Goal: Check status

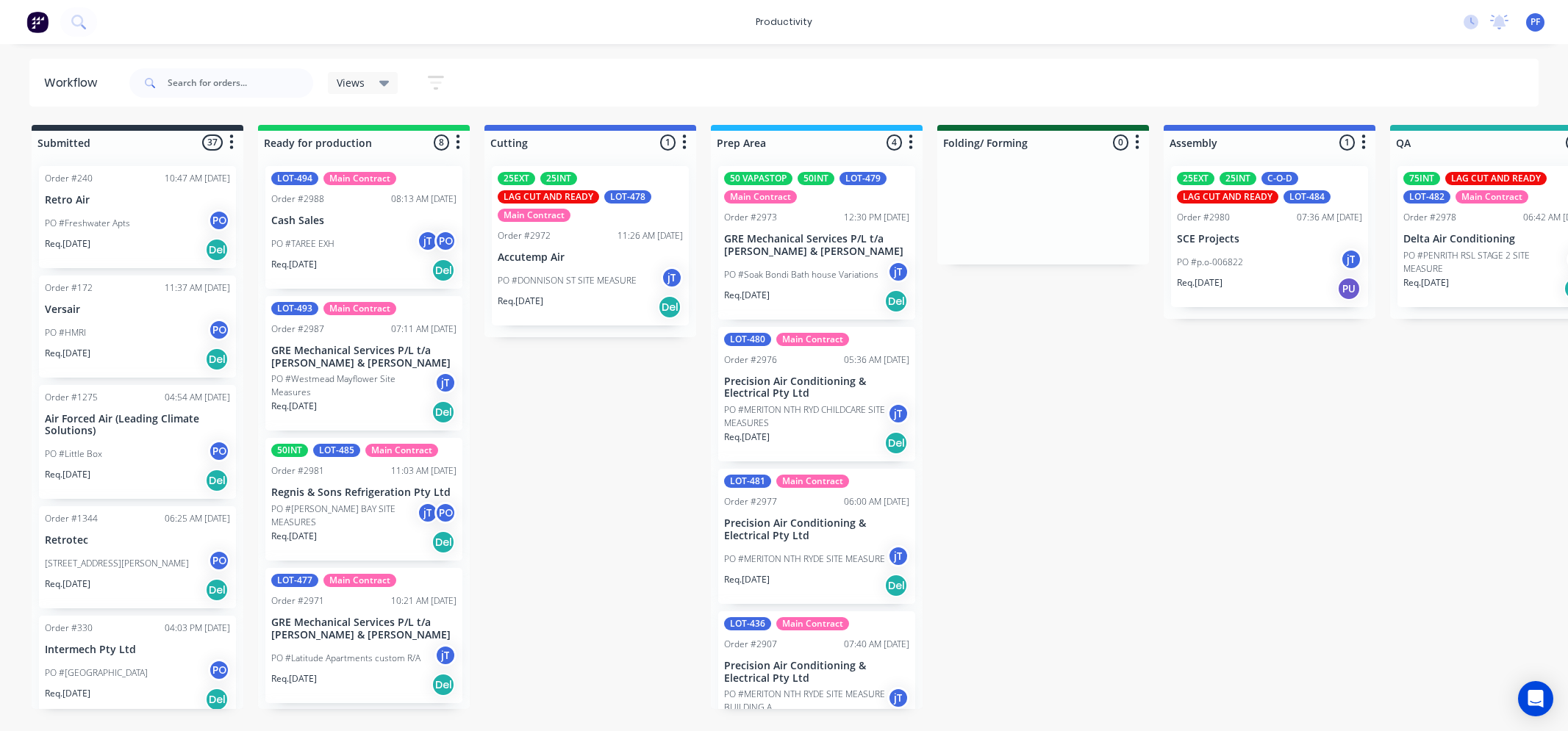
scroll to position [0, 1012]
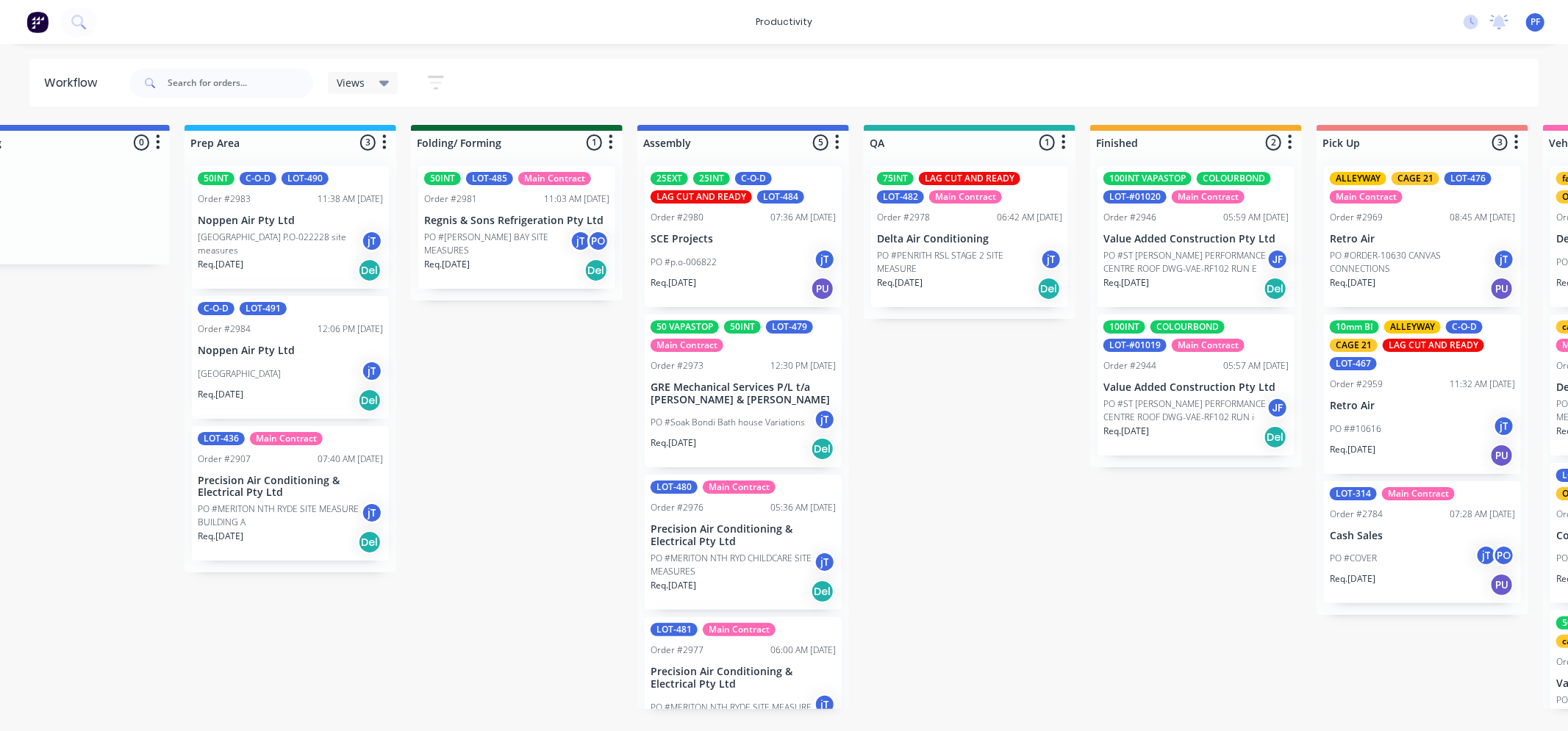
scroll to position [0, 656]
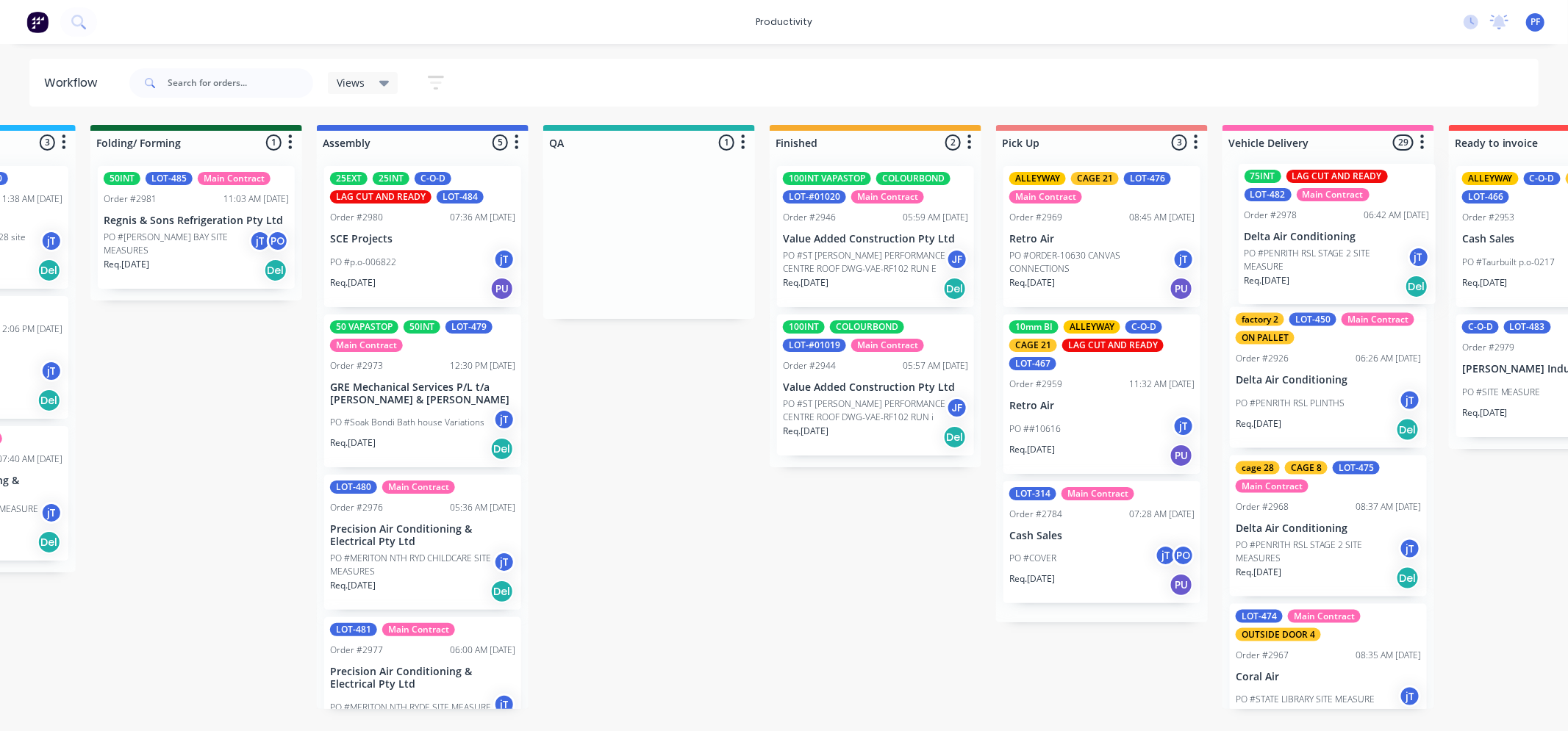
drag, startPoint x: 816, startPoint y: 255, endPoint x: 1260, endPoint y: 246, distance: 444.1
click at [1270, 253] on div "Submitted 37 Order #240 10:47 AM 24/09/24 Retro Air PO #Freshwater Apts PO Req.…" at bounding box center [581, 417] width 2879 height 585
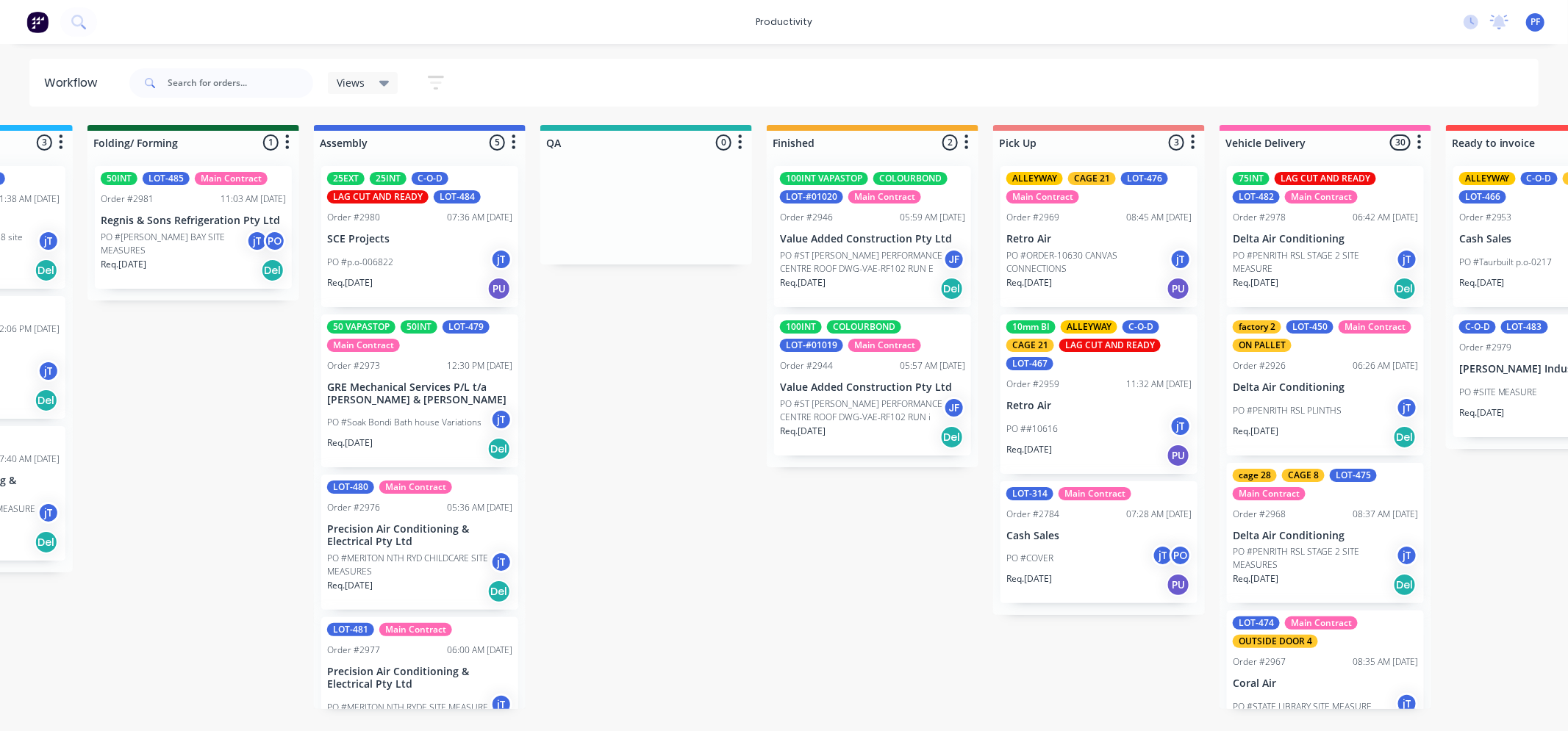
click at [1312, 228] on div "75INT LAG CUT AND READY LOT-482 Main Contract Order #2978 06:42 AM 30/09/25 Del…" at bounding box center [1325, 237] width 197 height 141
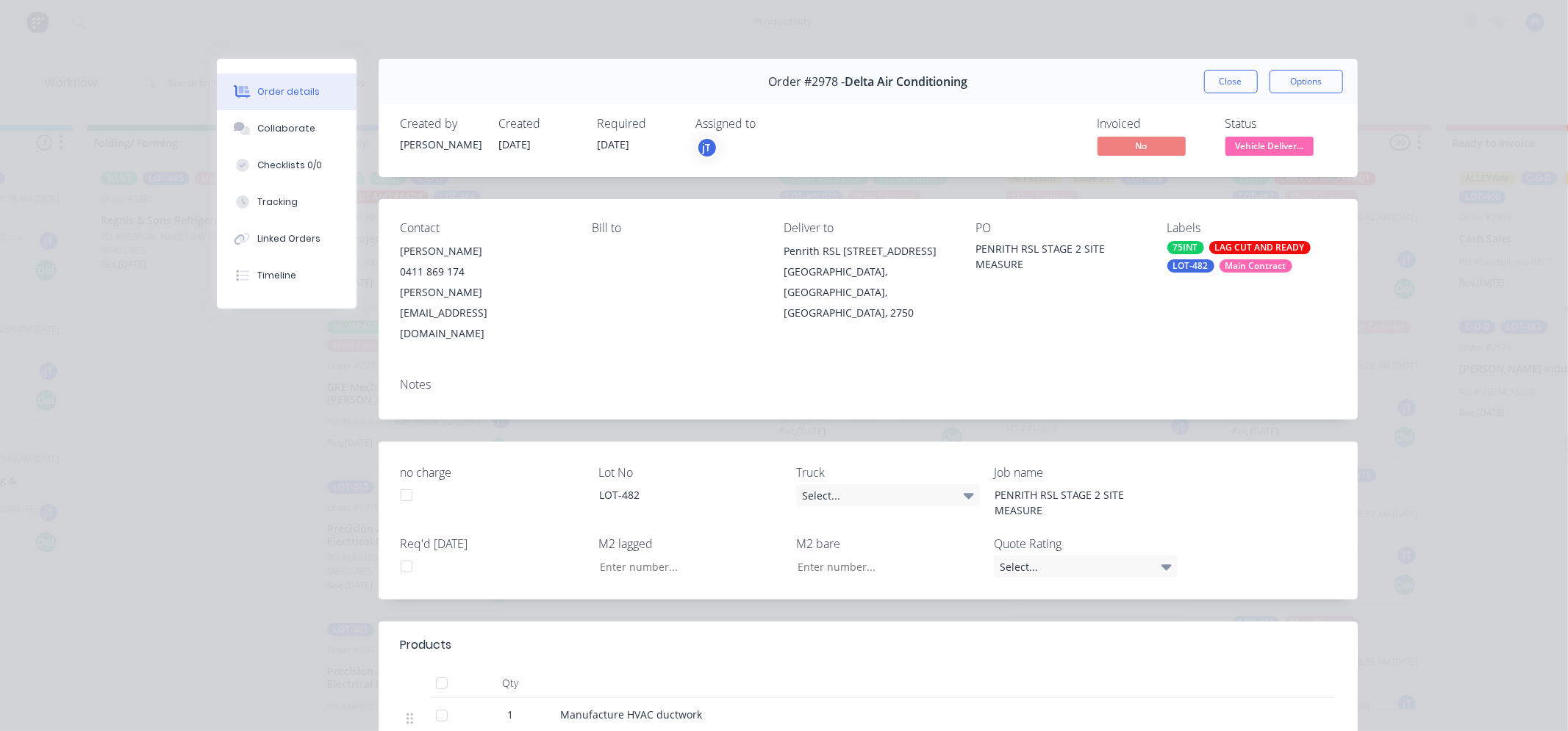
click at [1236, 244] on div "LAG CUT AND READY" at bounding box center [1260, 247] width 102 height 13
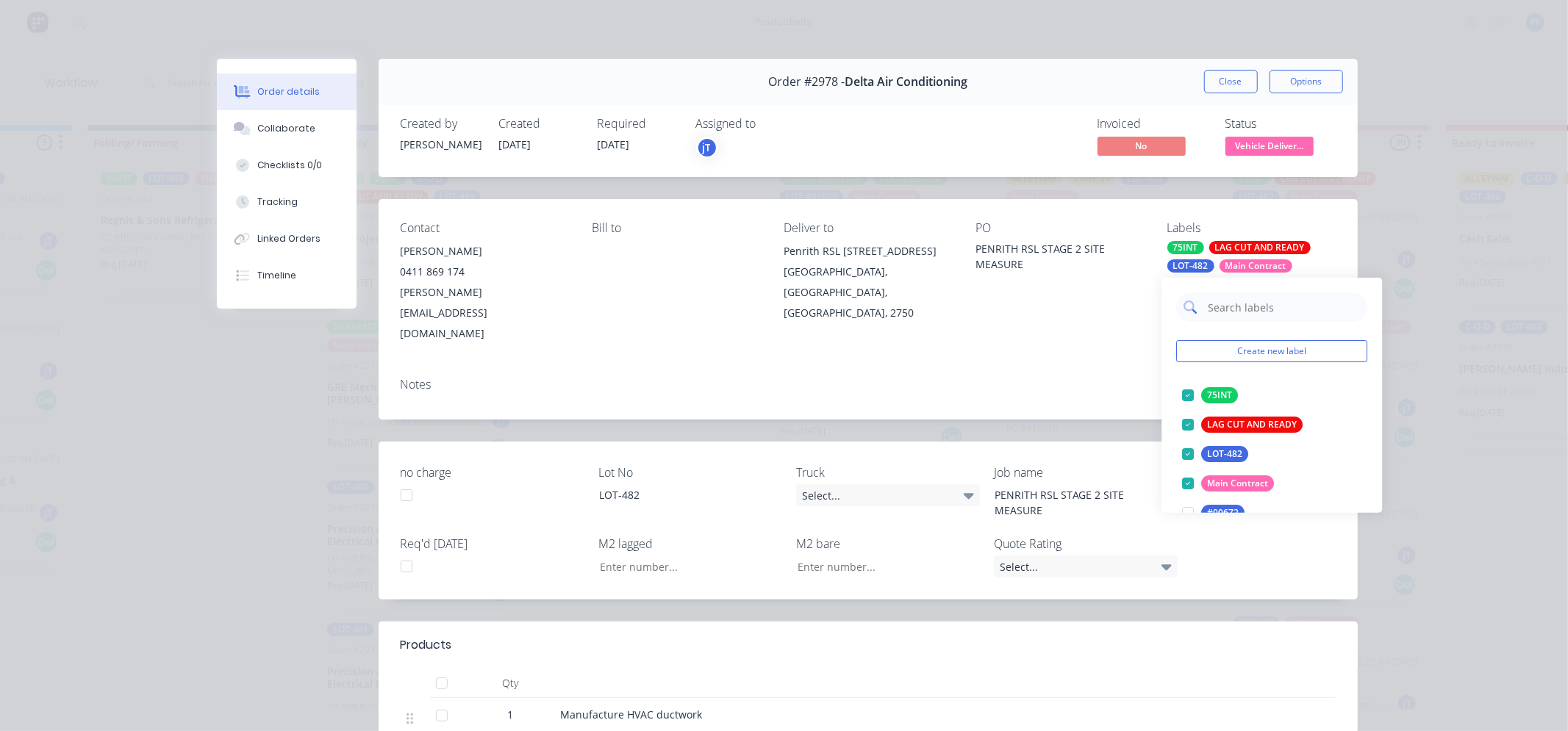
click at [1254, 306] on input "text" at bounding box center [1284, 307] width 154 height 29
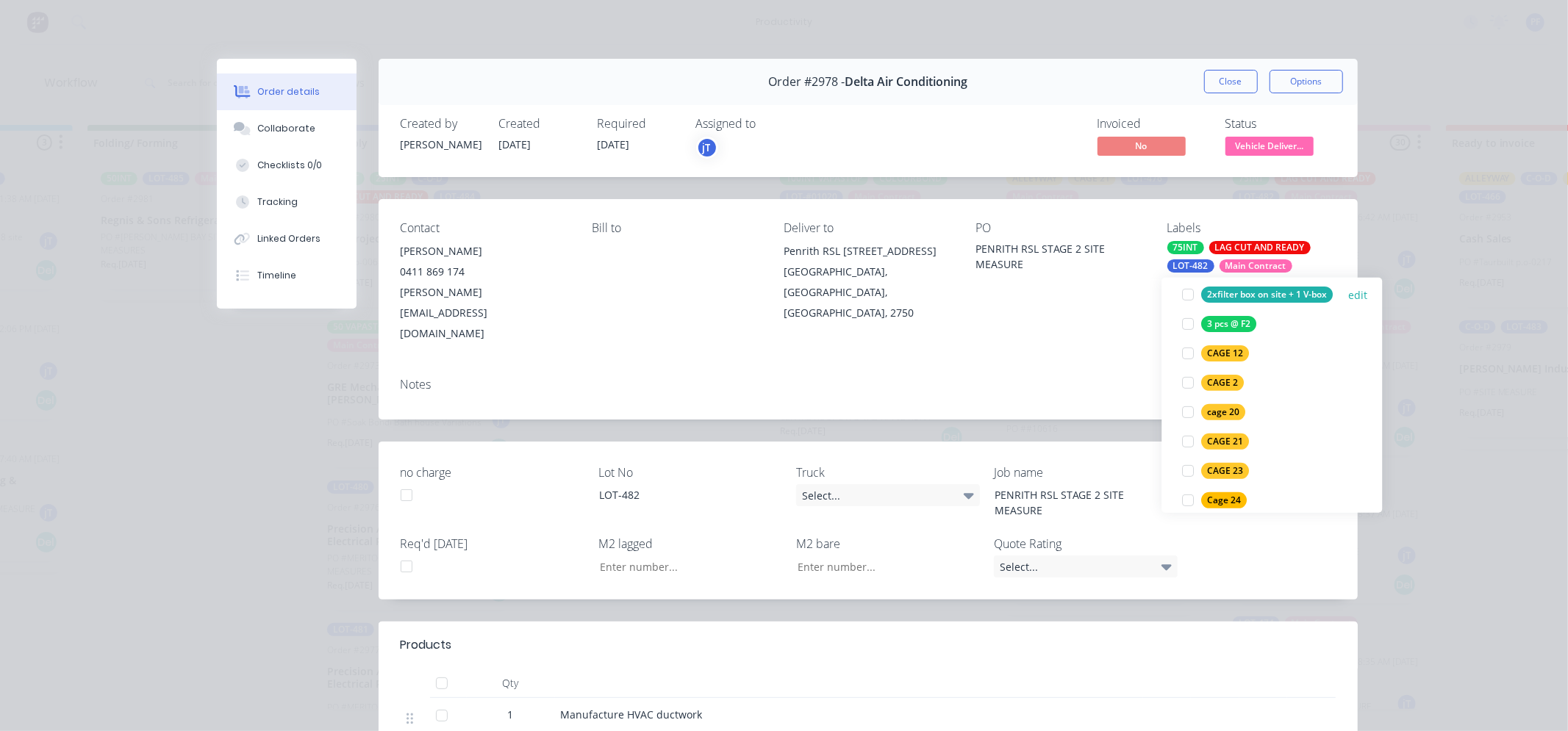
scroll to position [489, 0]
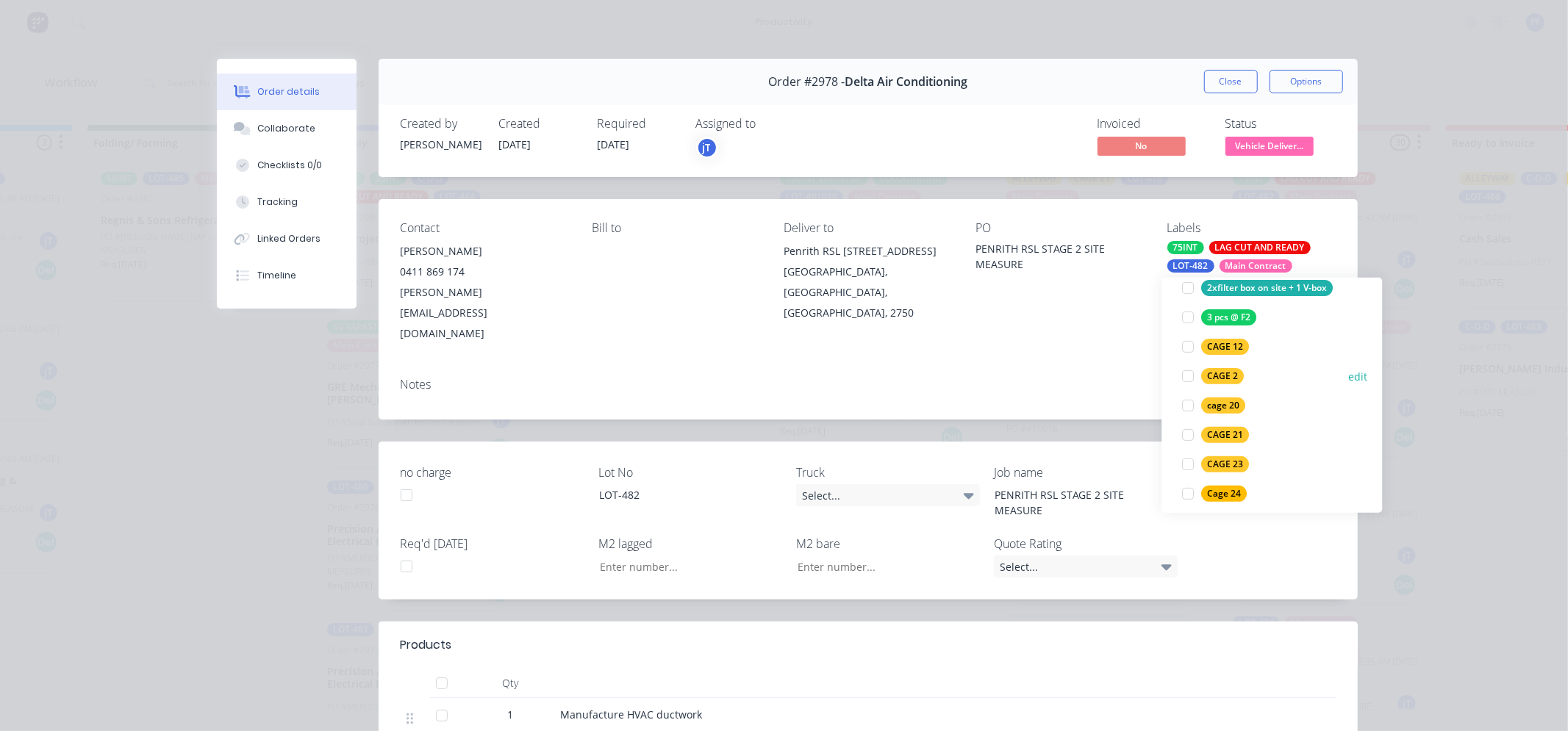
type input "2"
drag, startPoint x: 1218, startPoint y: 375, endPoint x: 1201, endPoint y: 290, distance: 86.7
click at [1218, 375] on div "CAGE 2" at bounding box center [1223, 376] width 43 height 16
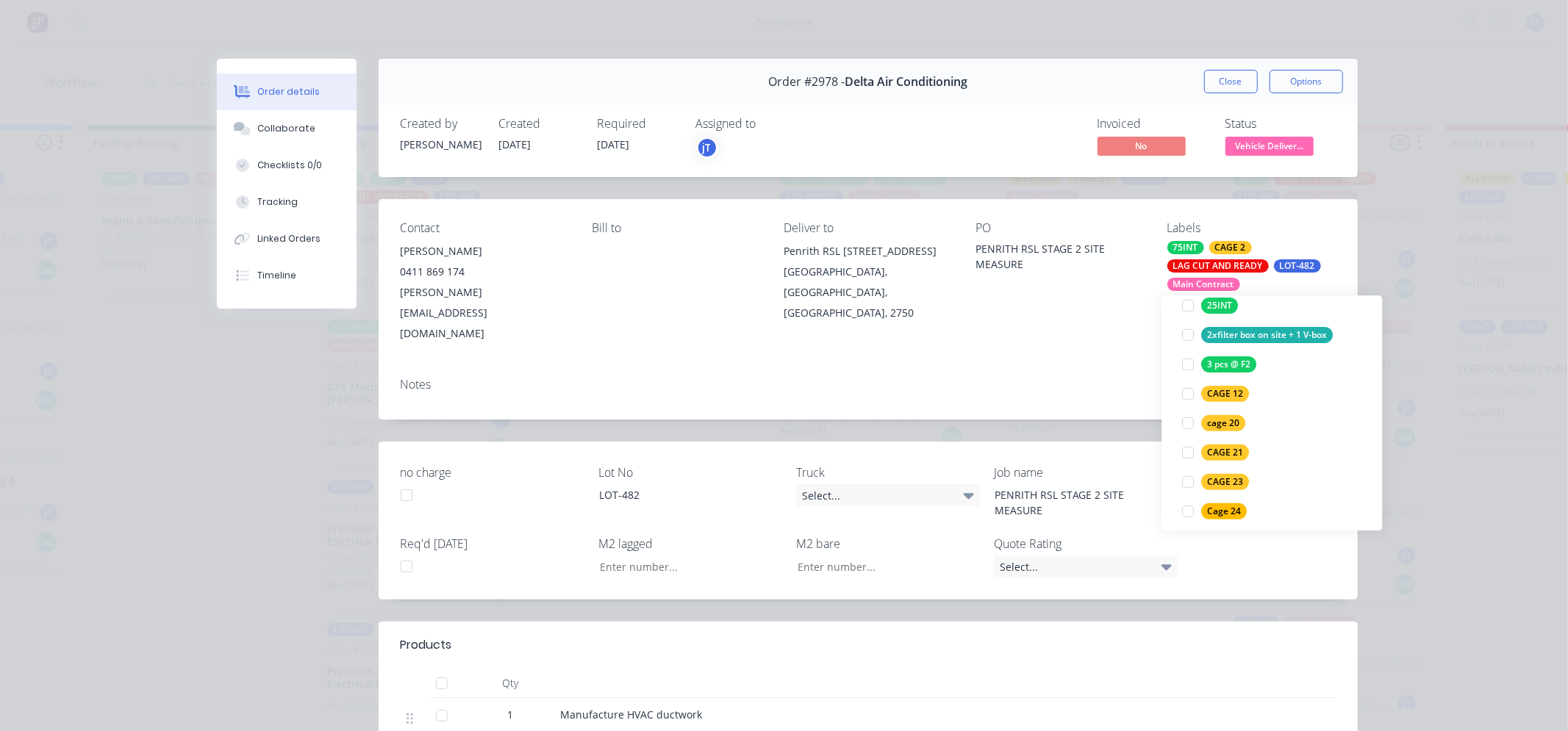
scroll to position [19, 0]
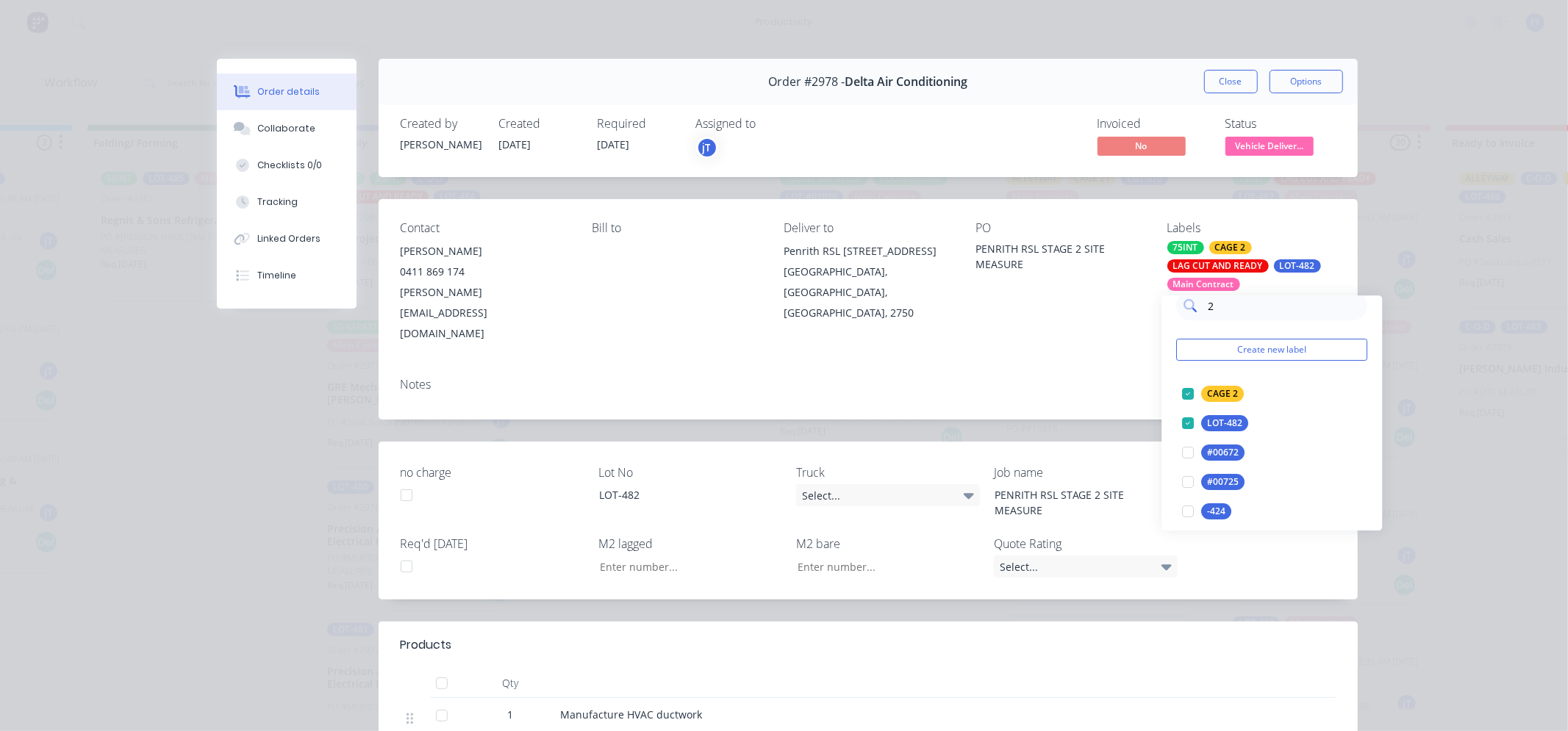
click at [1227, 308] on input "2" at bounding box center [1284, 306] width 154 height 29
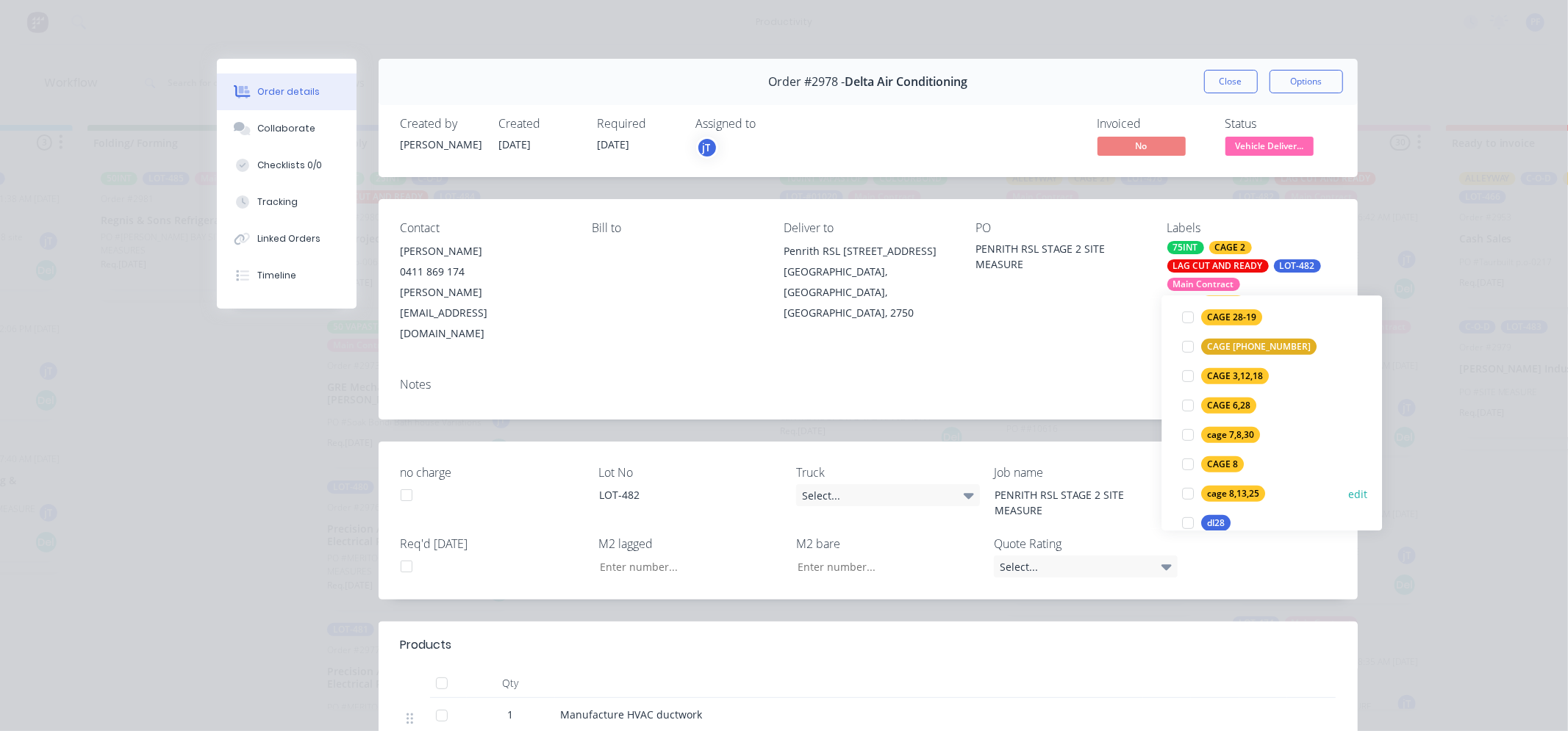
scroll to position [591, 0]
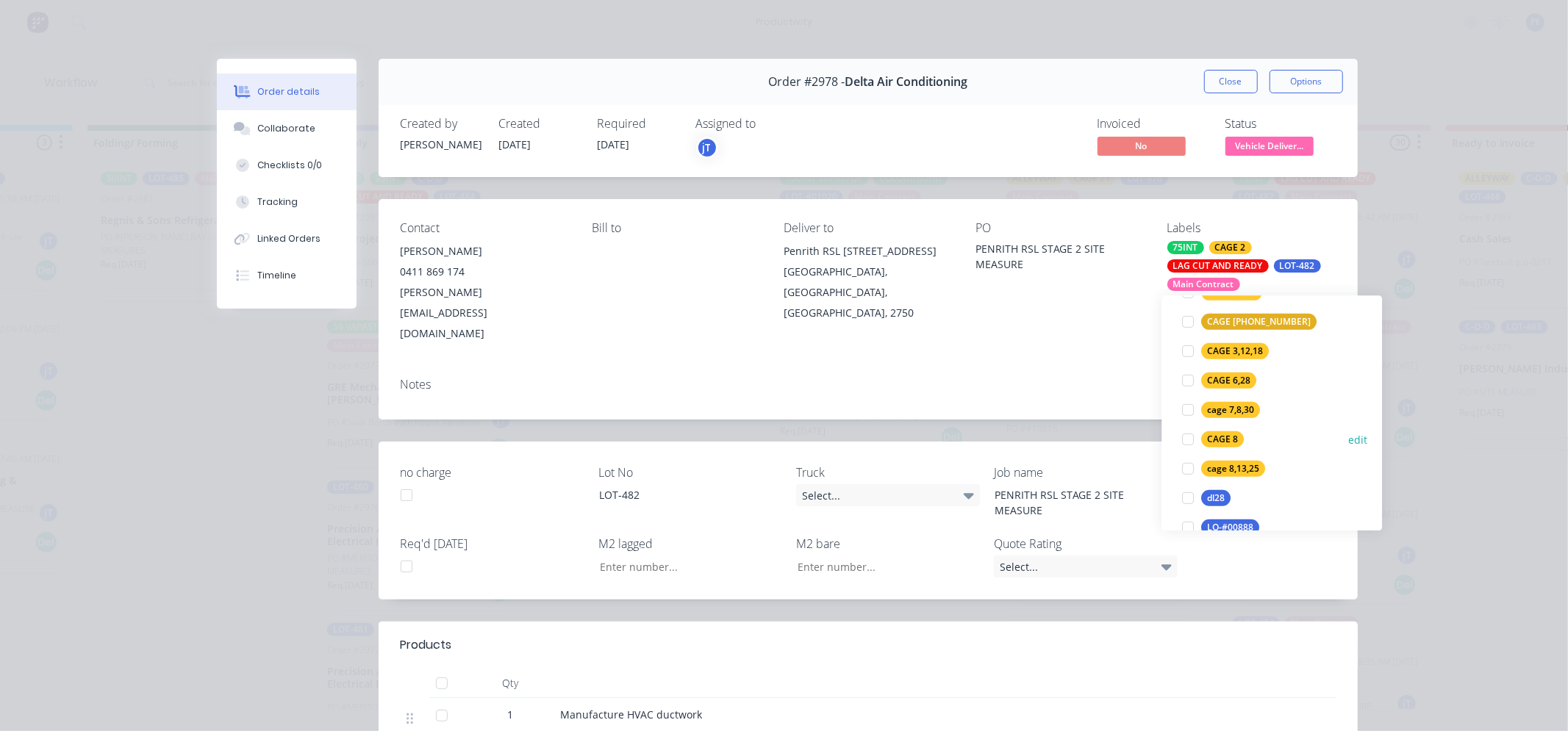
type input "8"
click at [1230, 435] on div "CAGE 8" at bounding box center [1223, 440] width 43 height 16
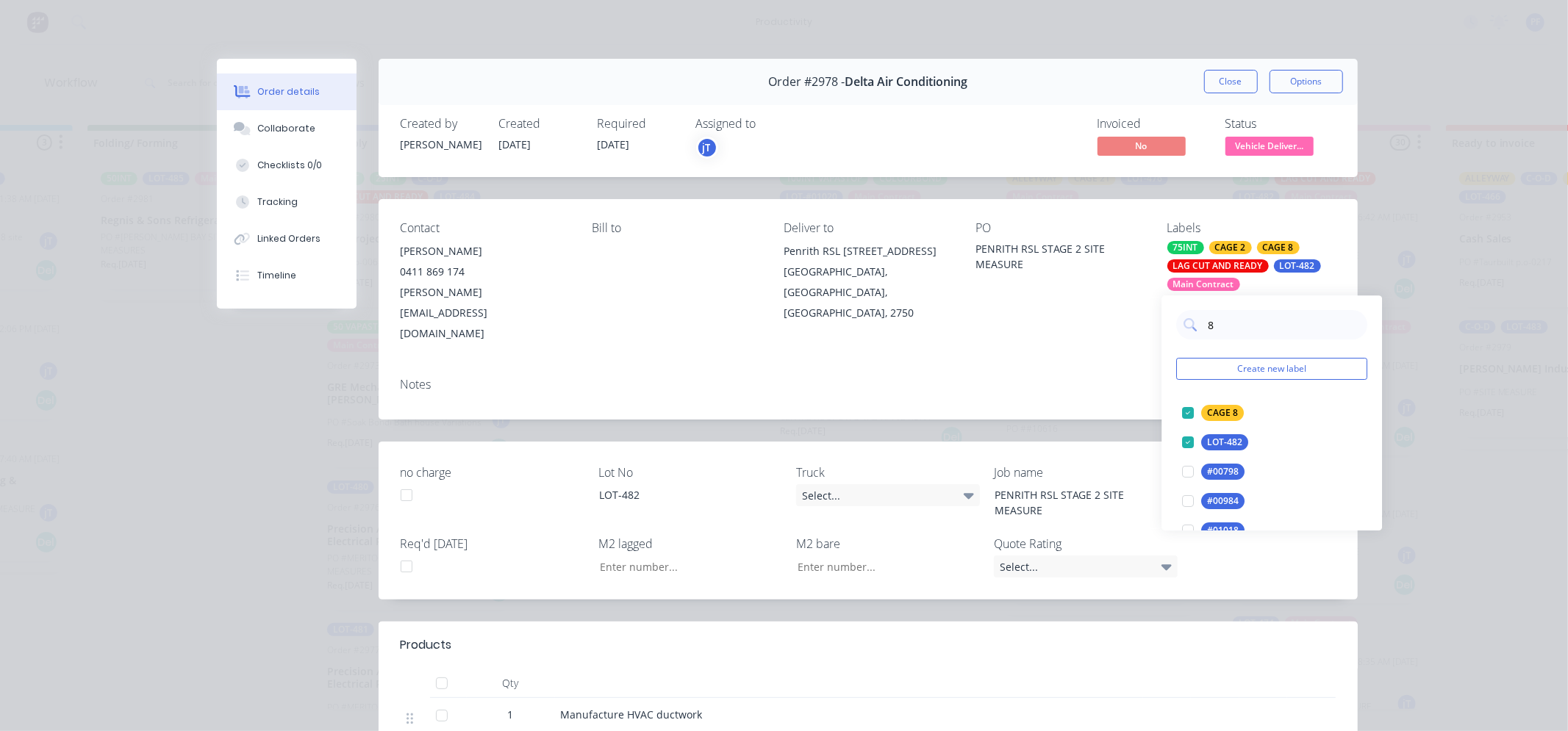
click at [1168, 291] on div "Main Contract" at bounding box center [1205, 285] width 73 height 13
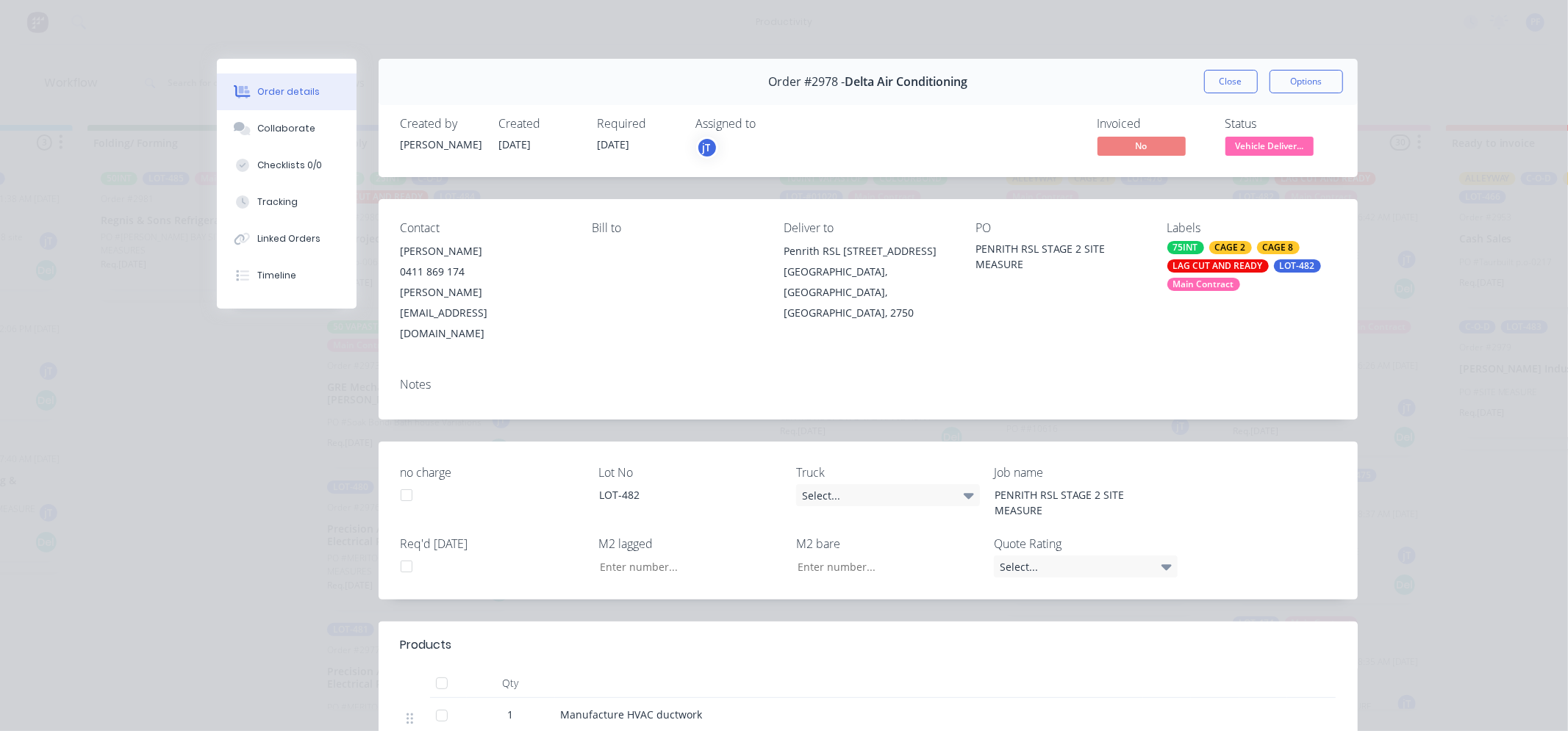
drag, startPoint x: 1206, startPoint y: 73, endPoint x: 1194, endPoint y: 95, distance: 25.1
click at [1206, 75] on button "Close" at bounding box center [1231, 81] width 54 height 24
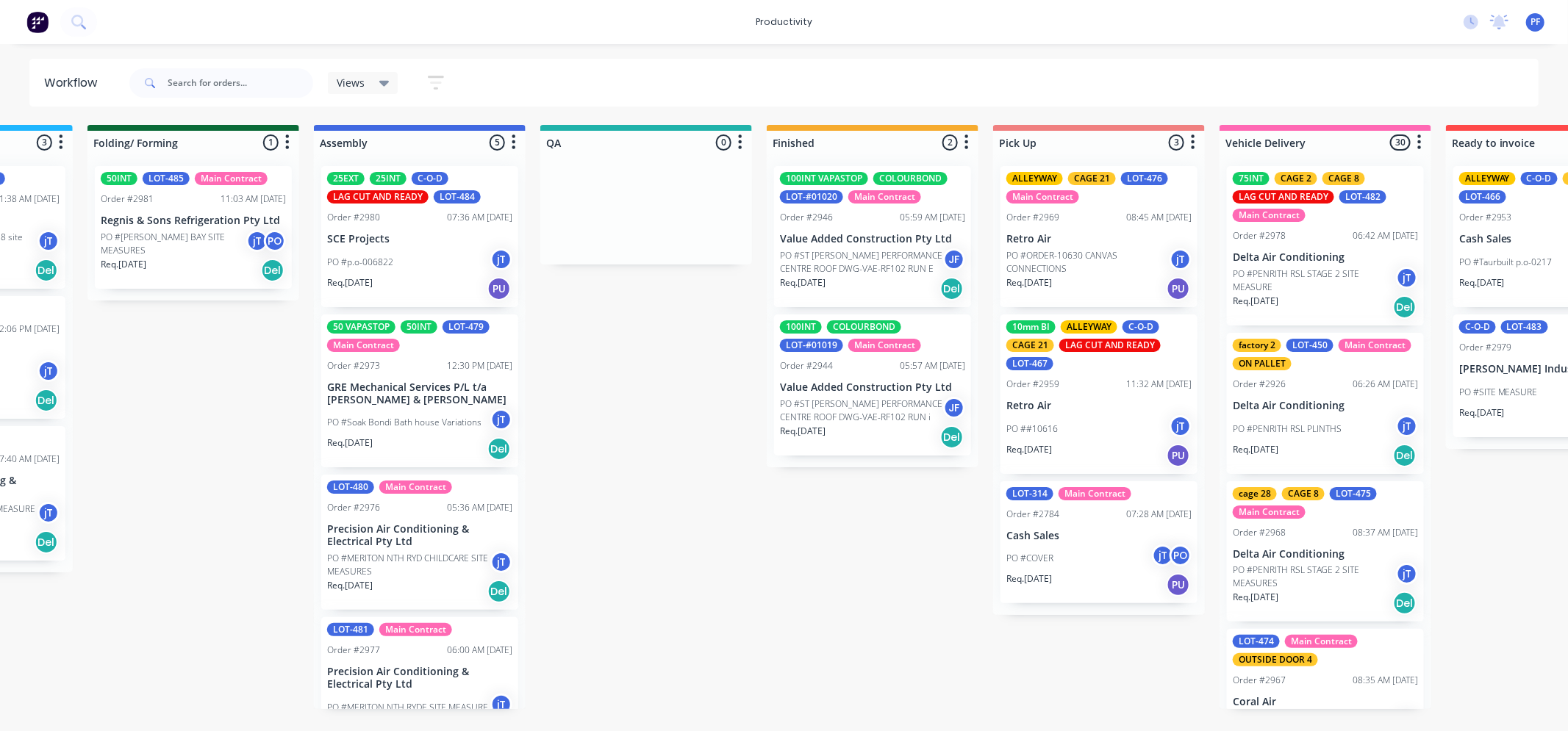
click at [1335, 230] on div "Order #2978 06:42 AM 30/09/25" at bounding box center [1325, 236] width 185 height 13
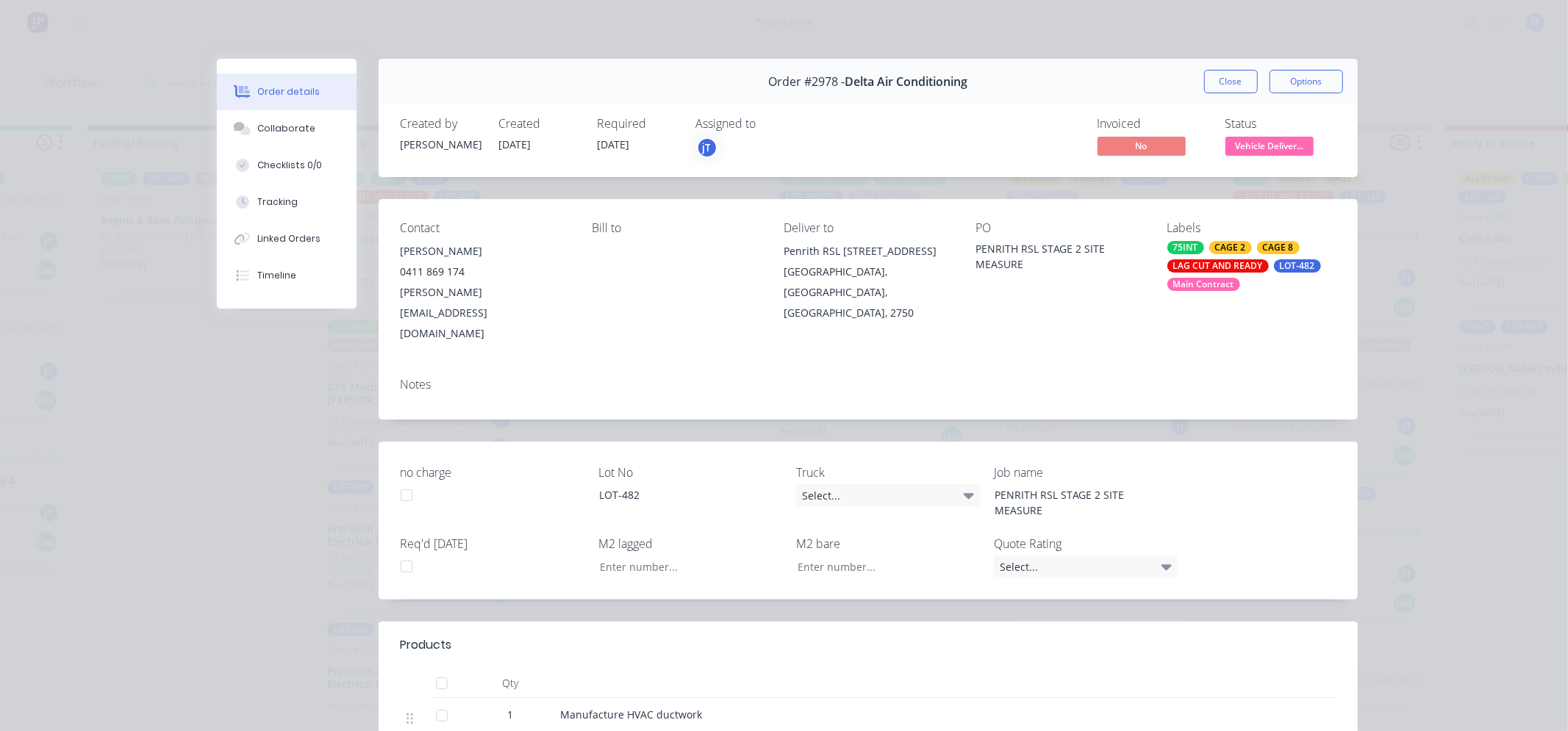
click at [1247, 273] on div "LAG CUT AND READY" at bounding box center [1218, 266] width 102 height 13
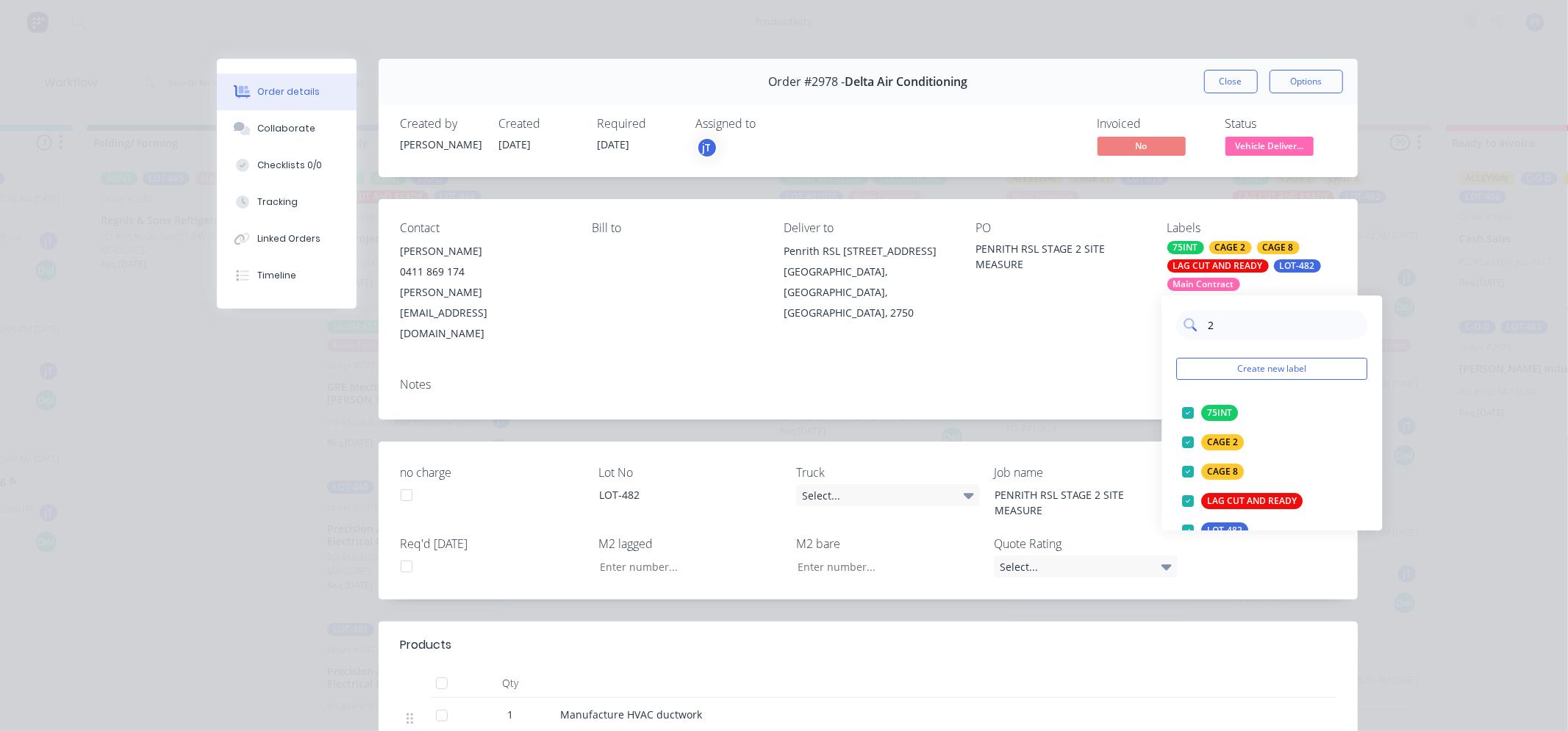
type input "28"
click at [1202, 402] on div at bounding box center [1189, 413] width 29 height 29
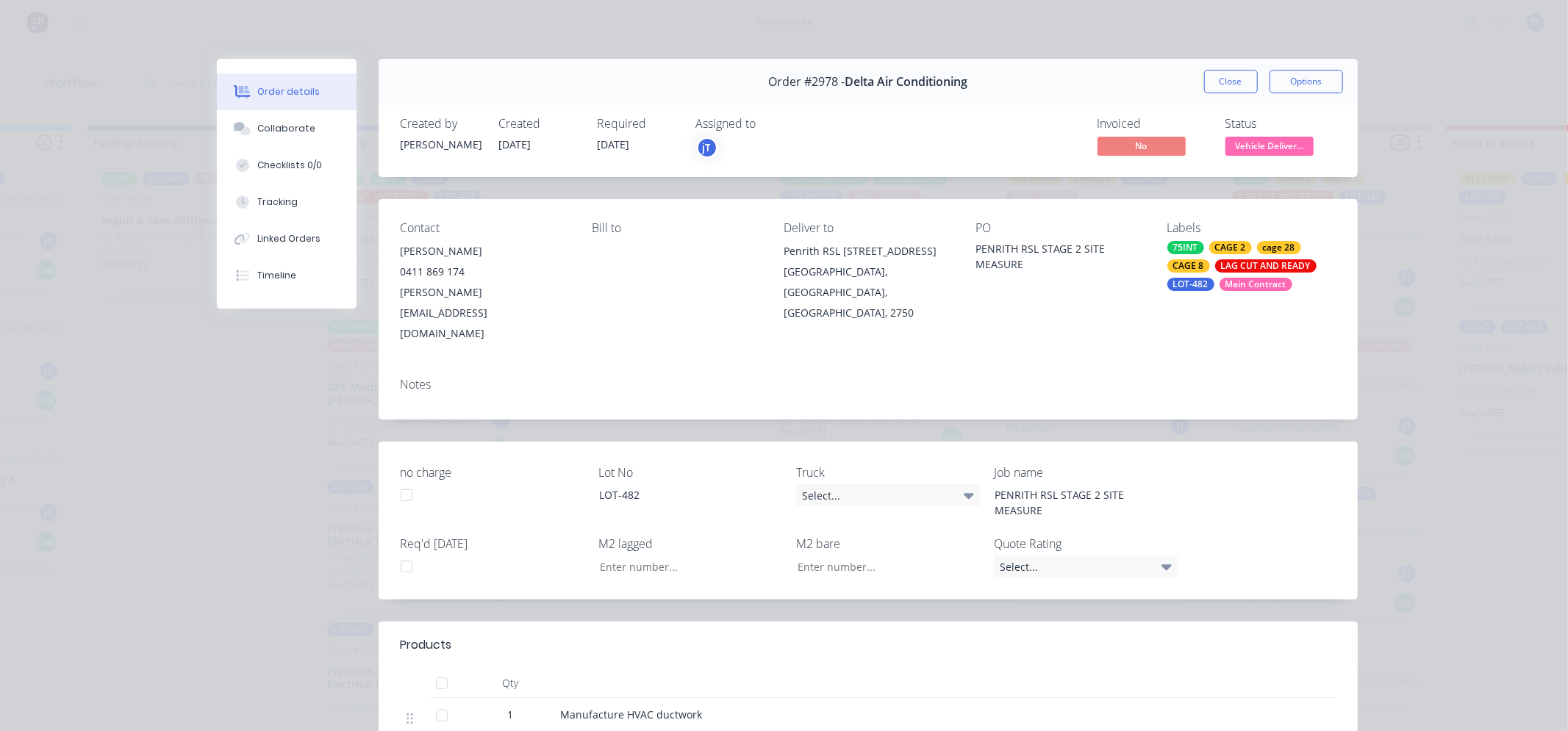
drag, startPoint x: 1150, startPoint y: 368, endPoint x: 1152, endPoint y: 210, distance: 158.0
click at [1150, 366] on div "Notes" at bounding box center [869, 392] width 979 height 54
click at [1205, 81] on button "Close" at bounding box center [1231, 81] width 54 height 24
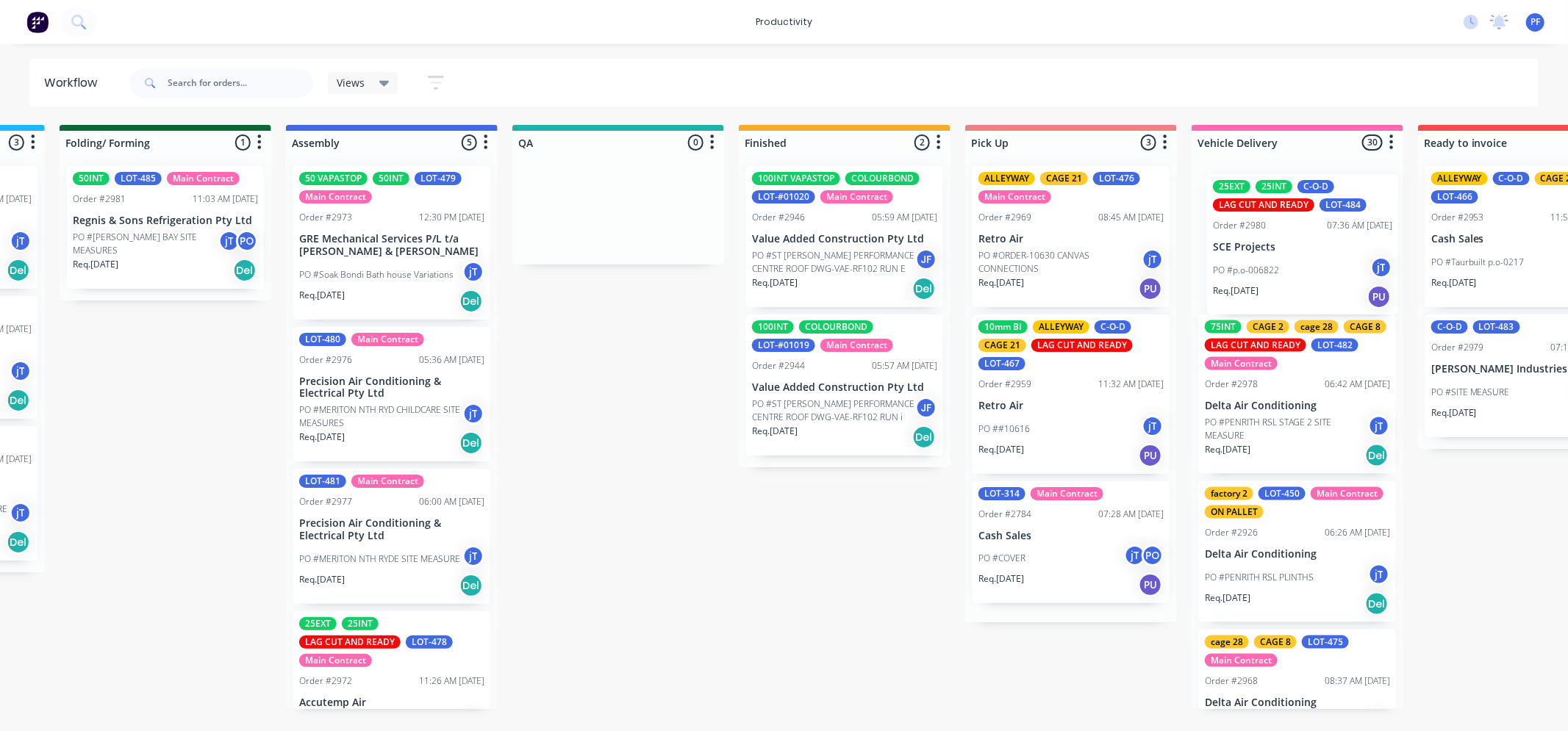
scroll to position [0, 908]
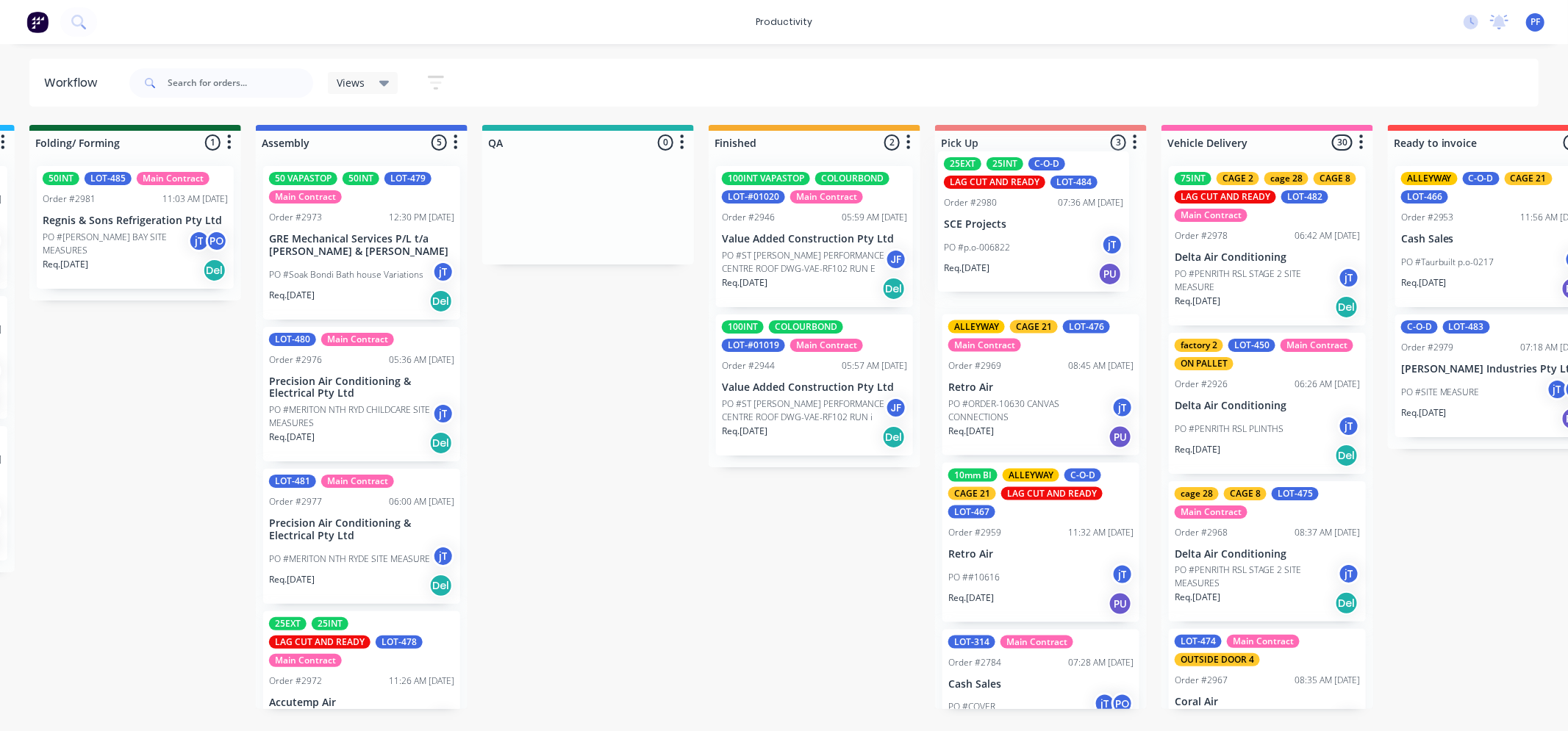
drag, startPoint x: 409, startPoint y: 247, endPoint x: 1022, endPoint y: 231, distance: 613.2
click at [1031, 231] on div "Submitted 37 Order #240 10:47 AM 24/09/24 Retro Air PO #Freshwater Apts PO Req.…" at bounding box center [520, 417] width 2879 height 585
click at [1025, 235] on p "SCE Projects" at bounding box center [1041, 240] width 185 height 13
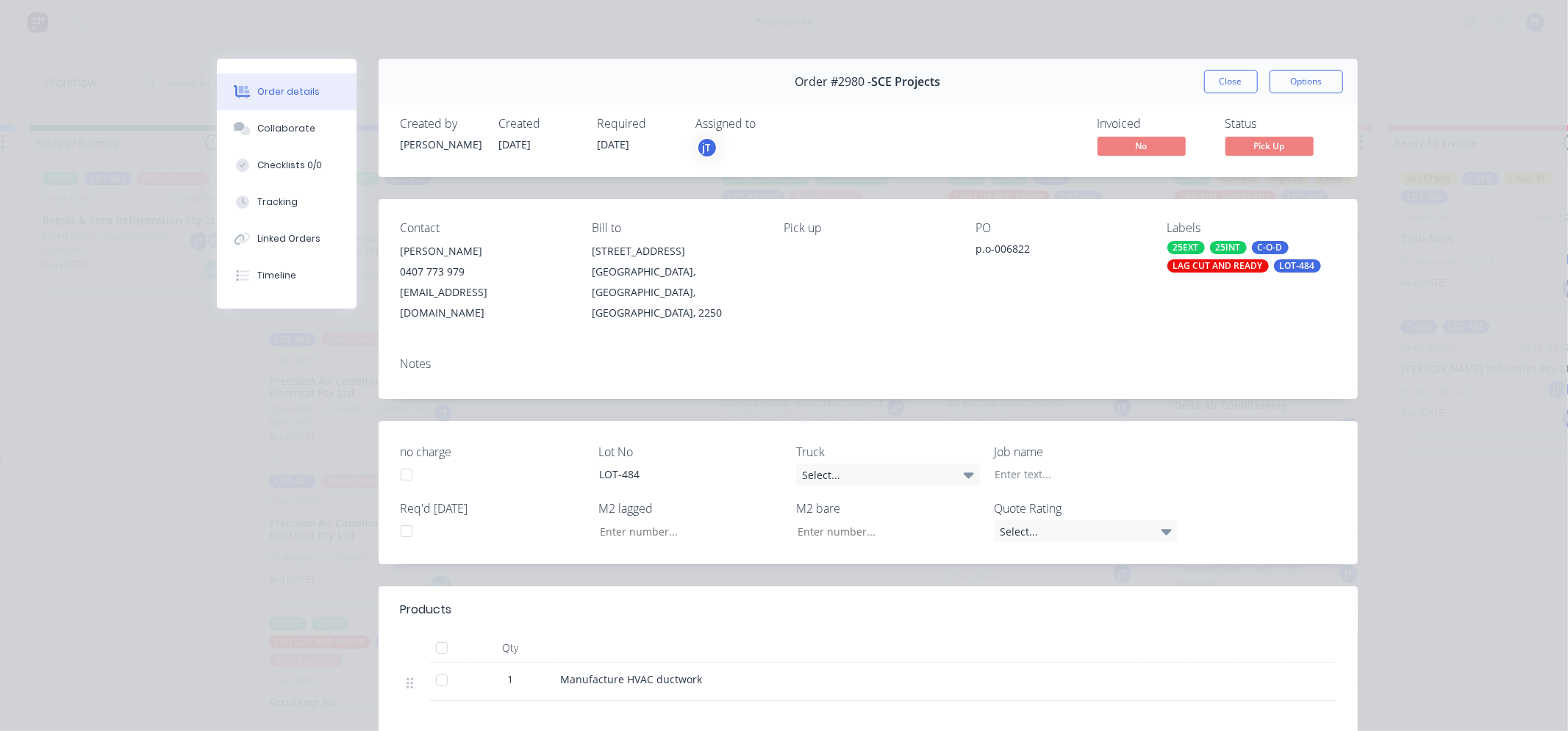
click at [1219, 260] on div "LAG CUT AND READY" at bounding box center [1218, 266] width 102 height 13
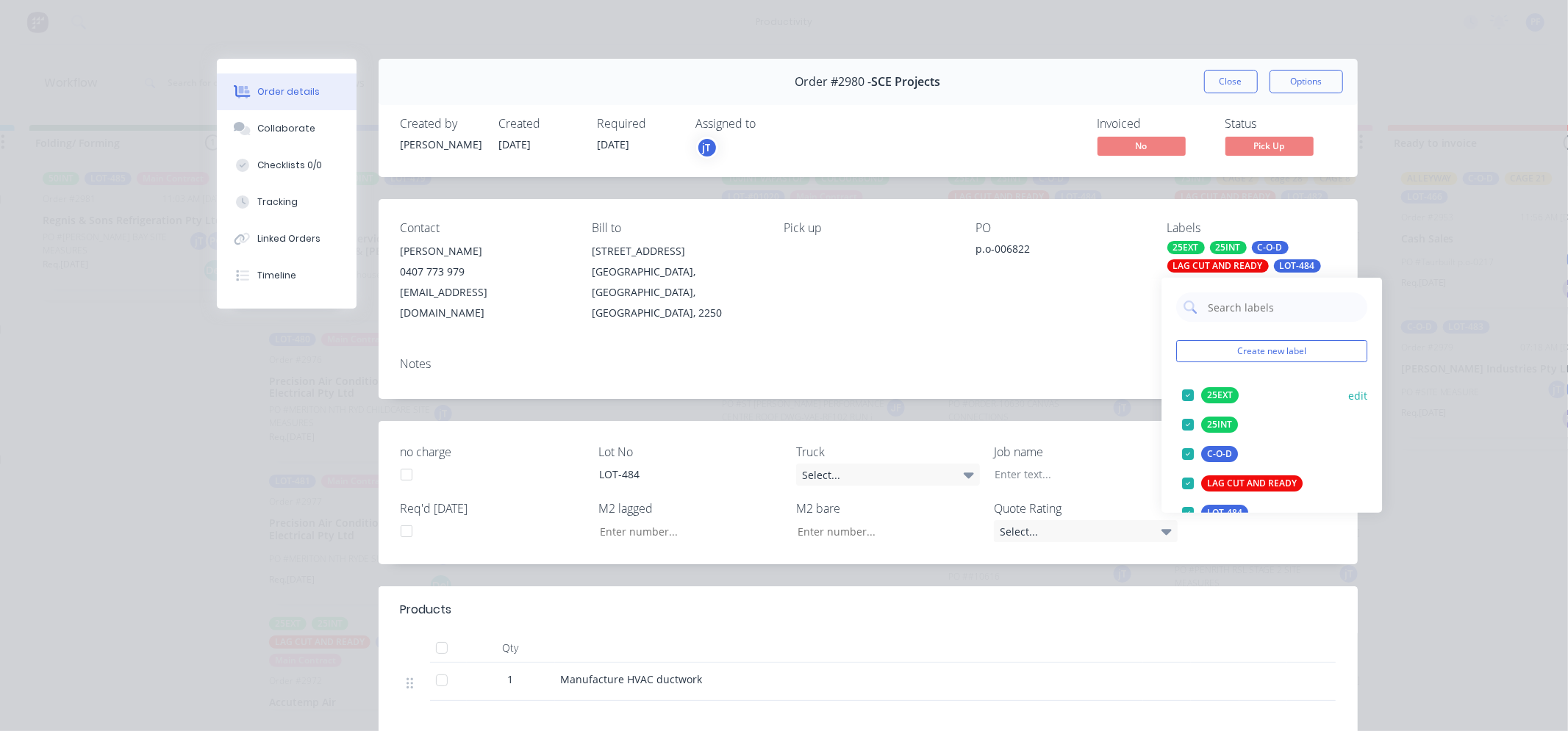
type input "cage 21"
drag, startPoint x: 1212, startPoint y: 392, endPoint x: 1172, endPoint y: 371, distance: 45.2
click at [1214, 392] on div "CAGE 21" at bounding box center [1226, 395] width 48 height 16
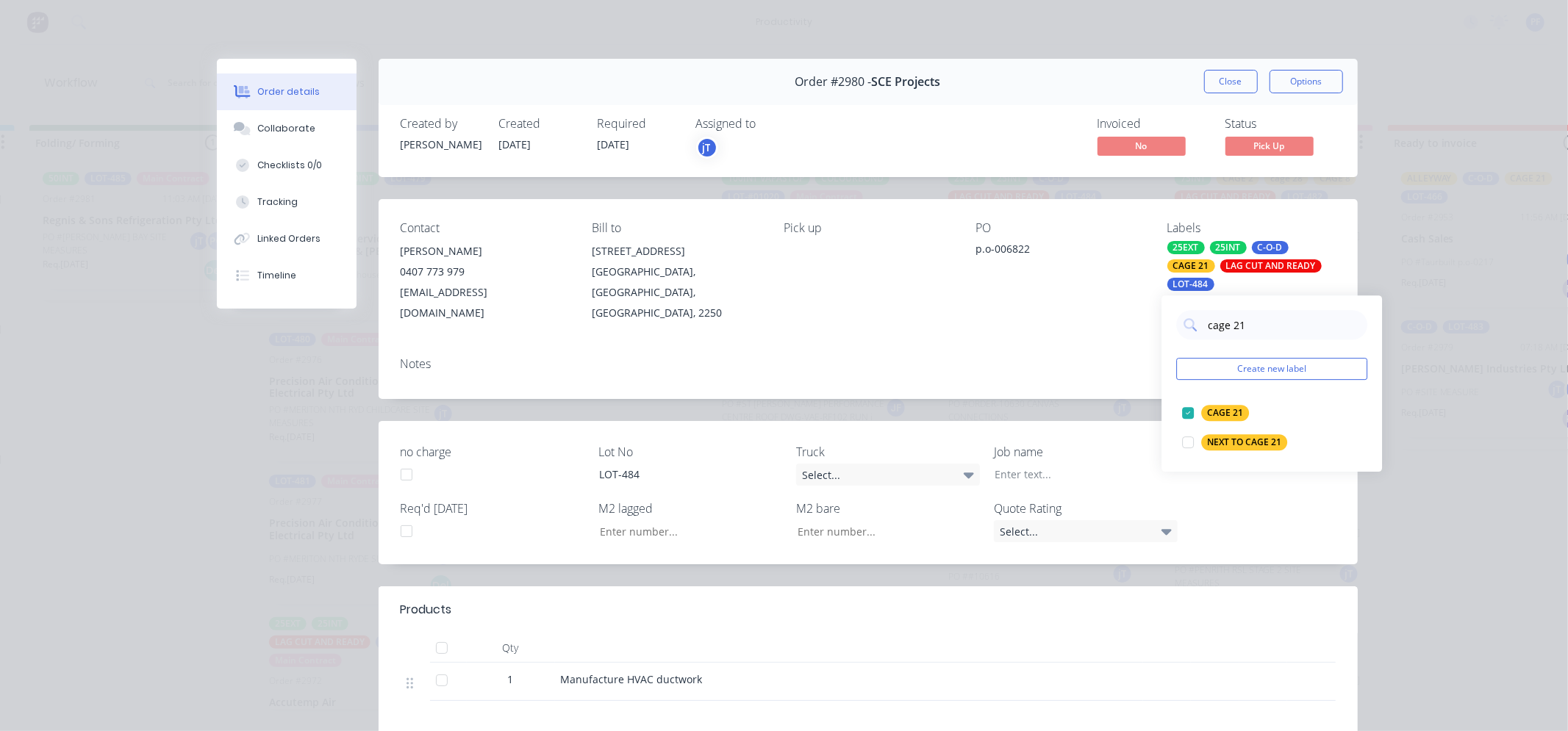
drag, startPoint x: 1094, startPoint y: 316, endPoint x: 1212, endPoint y: 208, distance: 160.0
click at [1094, 315] on div "Contact Phil Shaw 0407 773 979 phil@sceprojects.com.au Bill to Unit 12 218 Wise…" at bounding box center [869, 273] width 979 height 146
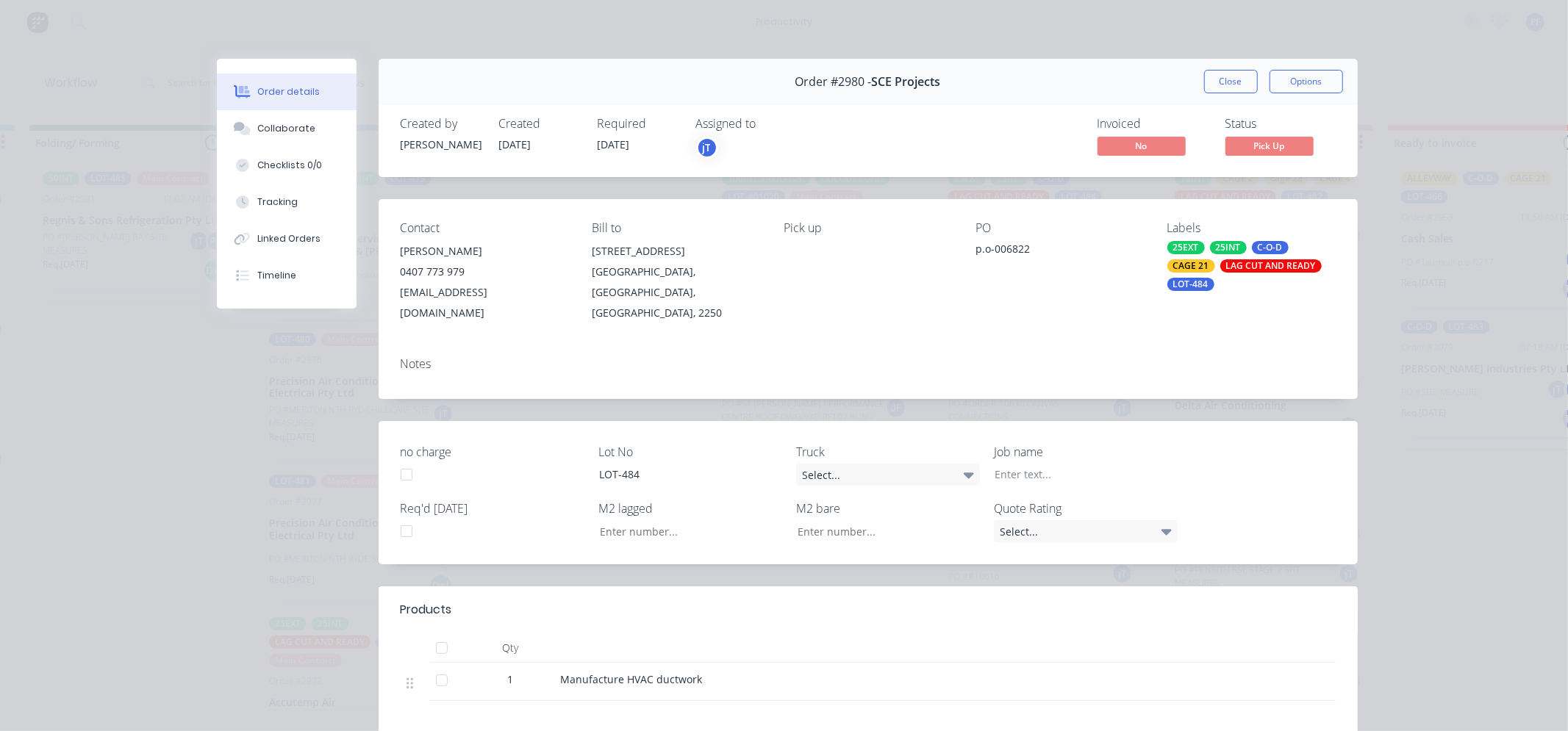
click at [1231, 269] on div "LAG CUT AND READY" at bounding box center [1271, 266] width 102 height 13
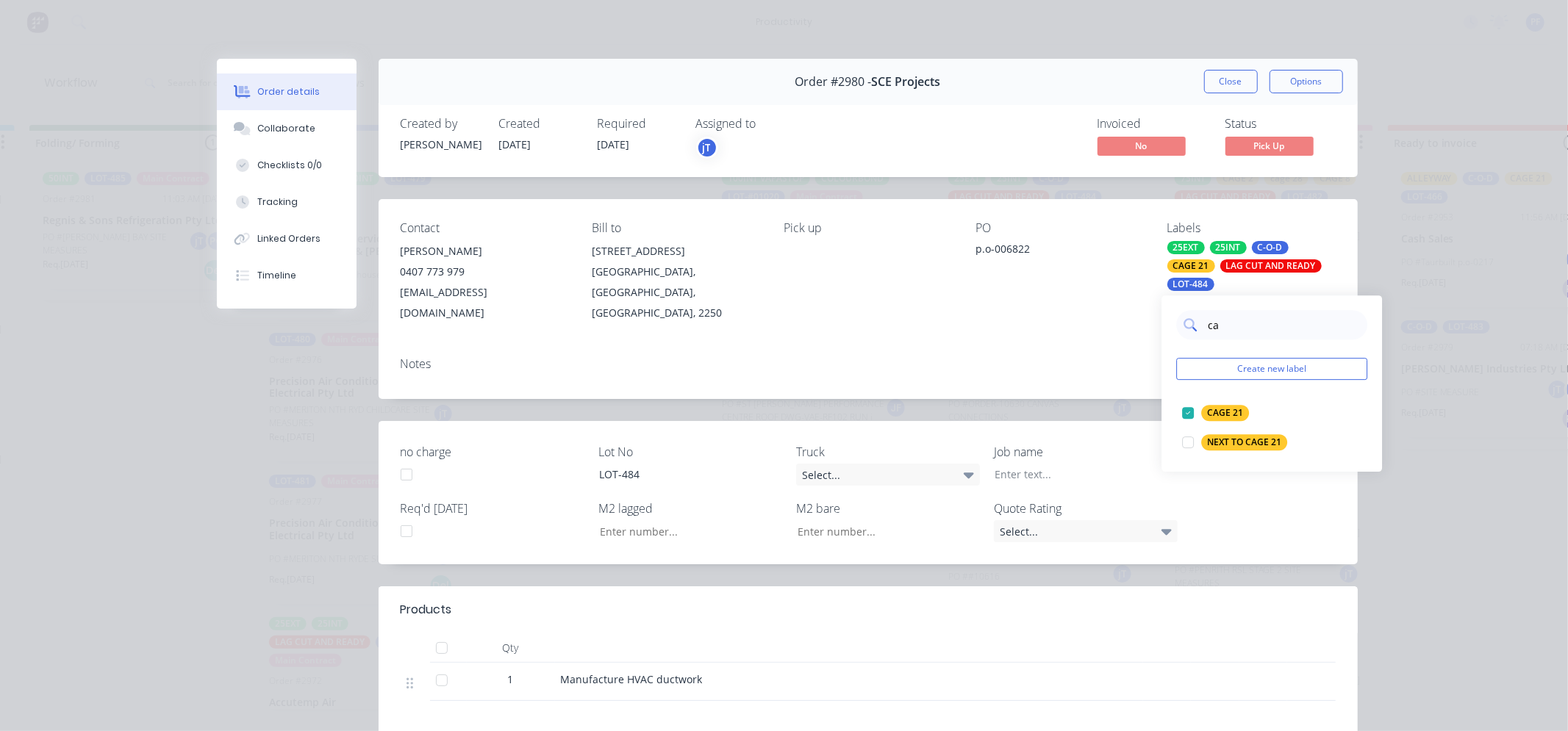
type input "c"
type input "ALL"
click at [1219, 441] on div "ALLEYWAY" at bounding box center [1230, 443] width 57 height 16
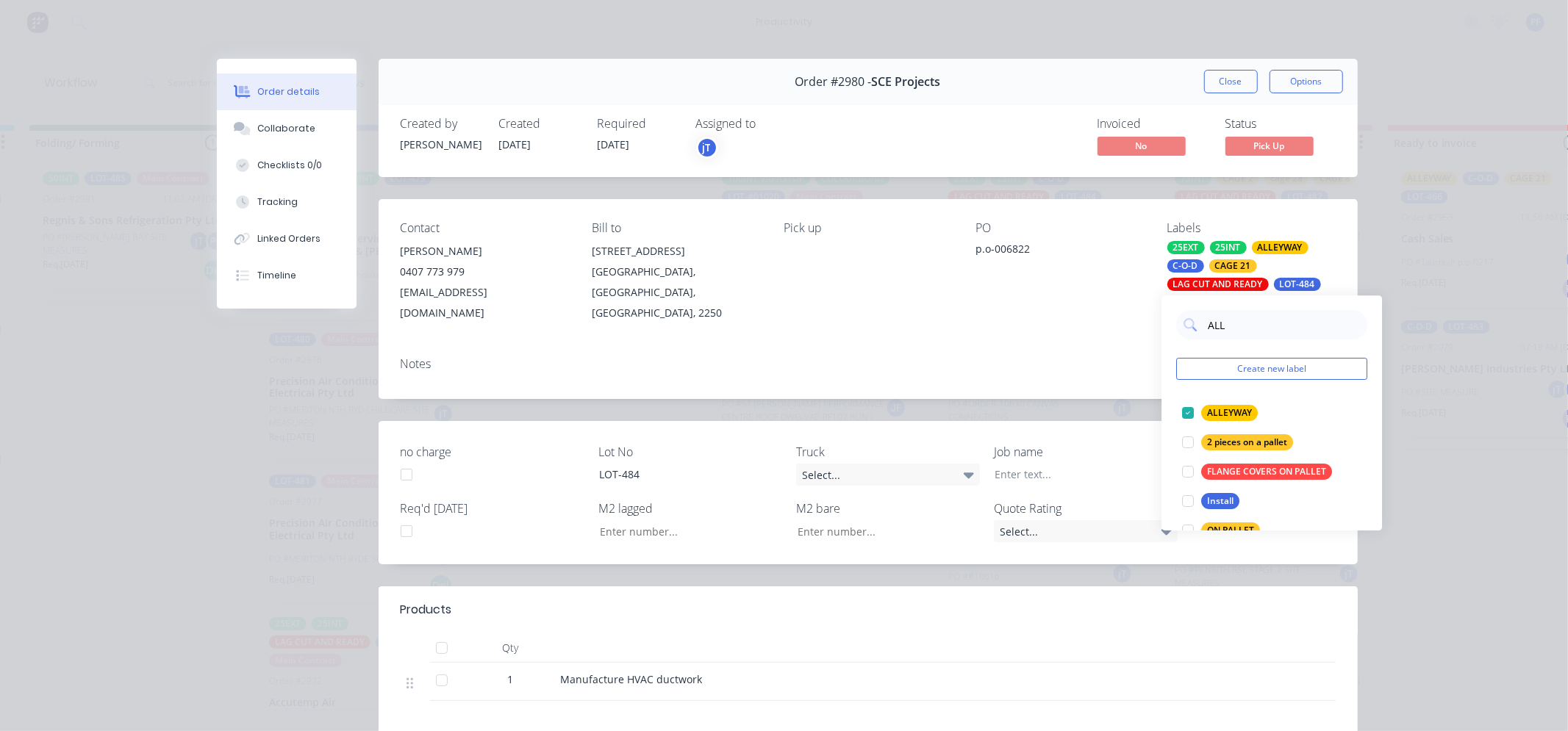
drag, startPoint x: 1105, startPoint y: 328, endPoint x: 1119, endPoint y: 312, distance: 21.3
click at [1108, 346] on div "Notes" at bounding box center [869, 372] width 979 height 54
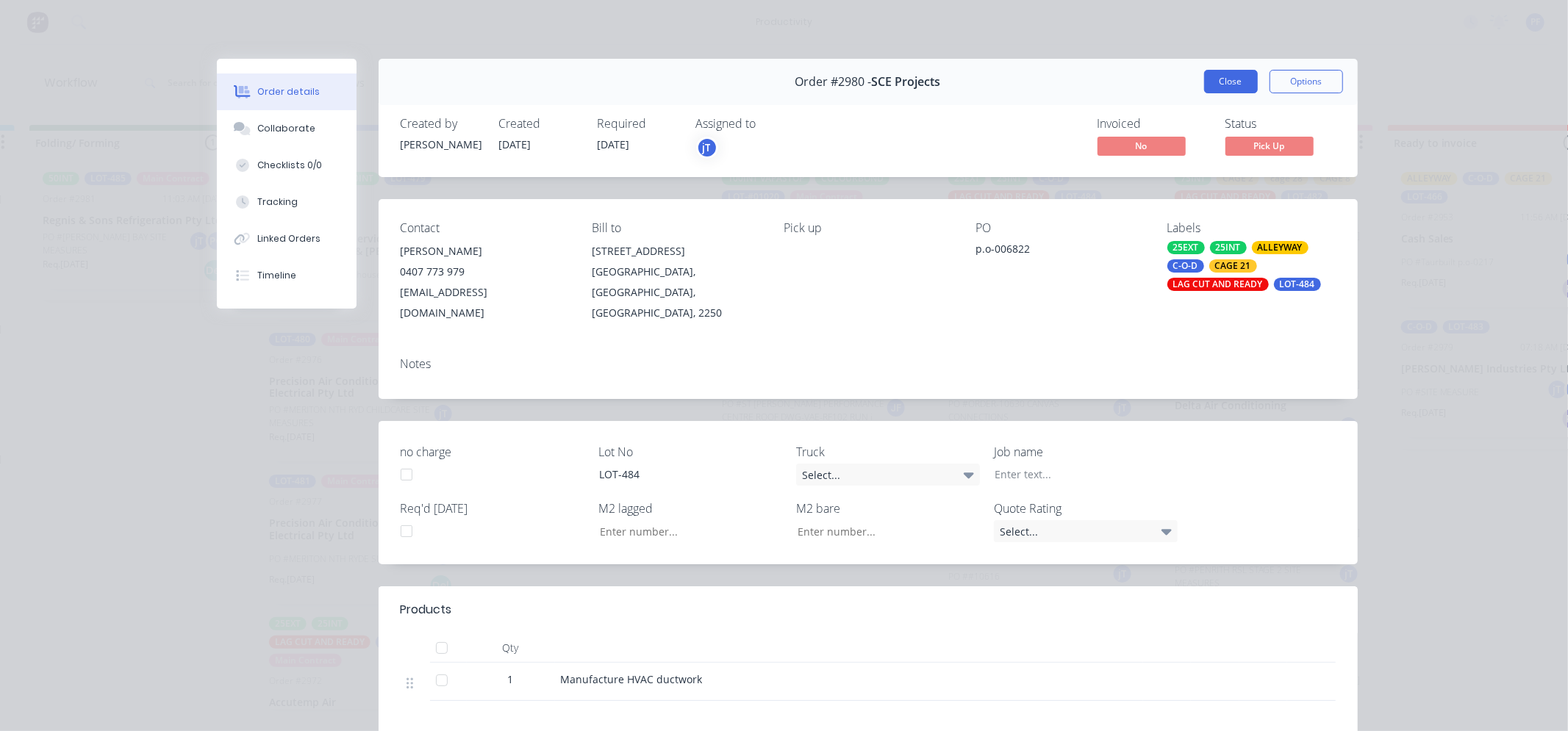
click at [1236, 83] on button "Close" at bounding box center [1231, 81] width 54 height 24
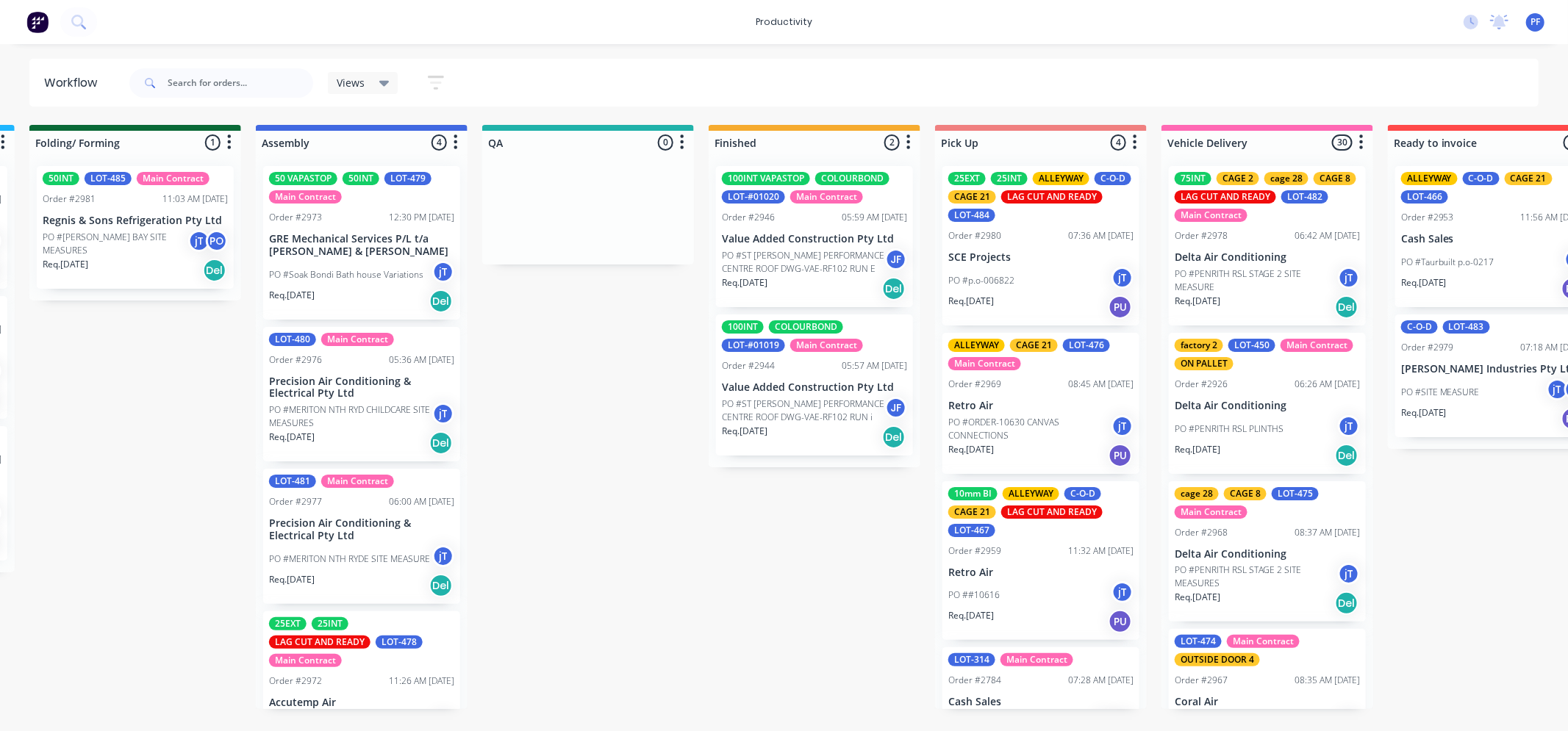
scroll to position [59, 0]
